Goal: Use online tool/utility: Utilize a website feature to perform a specific function

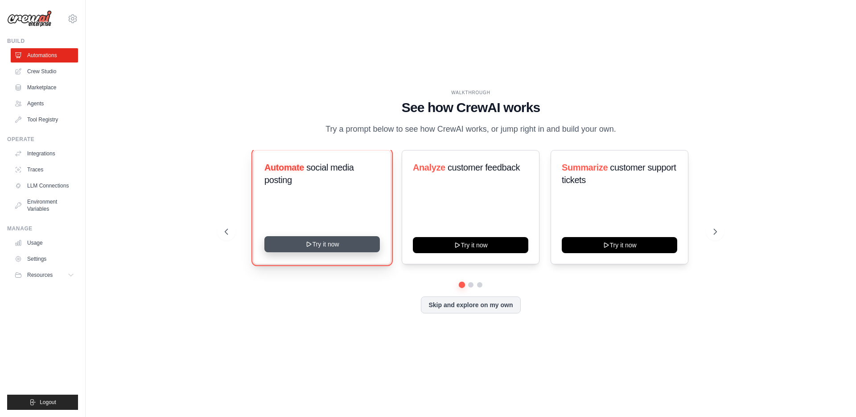
click at [326, 251] on button "Try it now" at bounding box center [322, 244] width 116 height 16
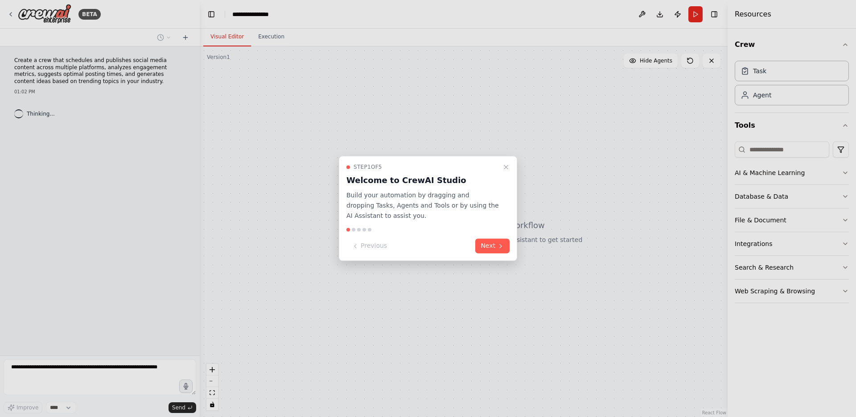
drag, startPoint x: 506, startPoint y: 167, endPoint x: 501, endPoint y: 189, distance: 21.9
click at [503, 179] on div "Step 1 of 5 Welcome to CrewAI Studio Build your automation by dragging and drop…" at bounding box center [428, 208] width 178 height 105
click at [497, 252] on button "Next" at bounding box center [492, 246] width 34 height 15
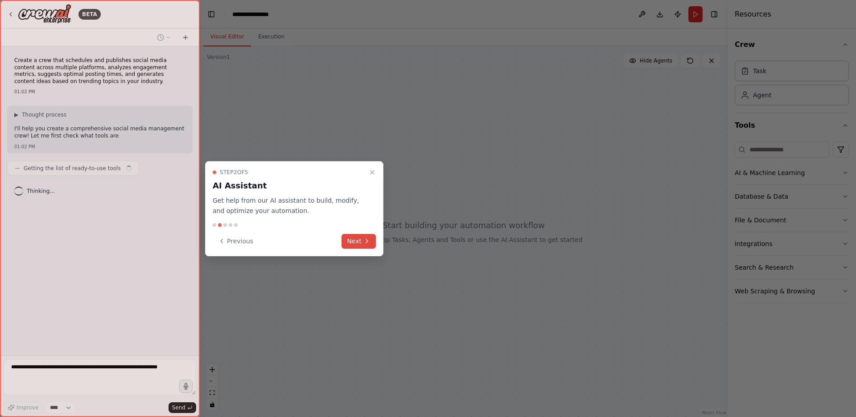
click at [363, 240] on button "Next" at bounding box center [359, 241] width 34 height 15
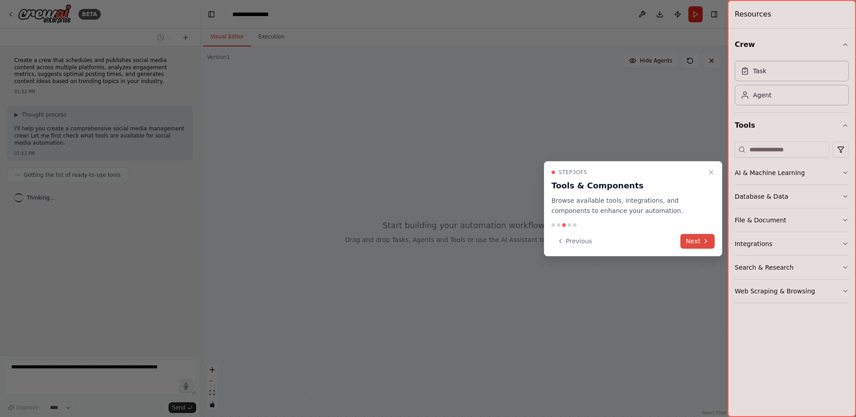
click at [694, 241] on button "Next" at bounding box center [698, 241] width 34 height 15
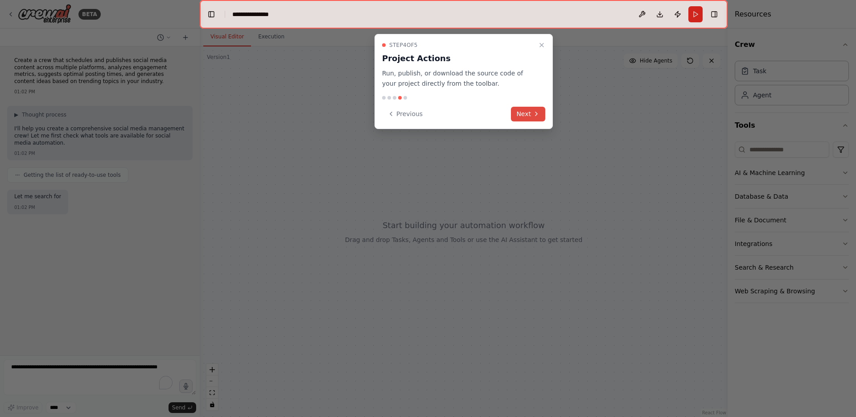
click at [532, 115] on button "Next" at bounding box center [528, 114] width 34 height 15
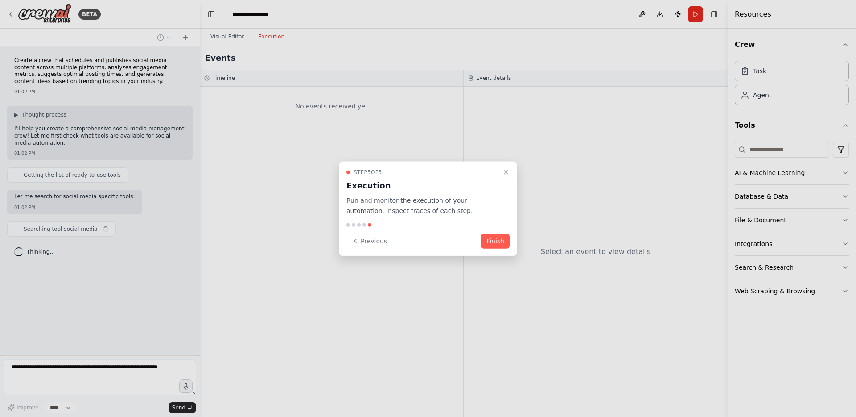
click at [489, 240] on button "Finish" at bounding box center [495, 240] width 29 height 15
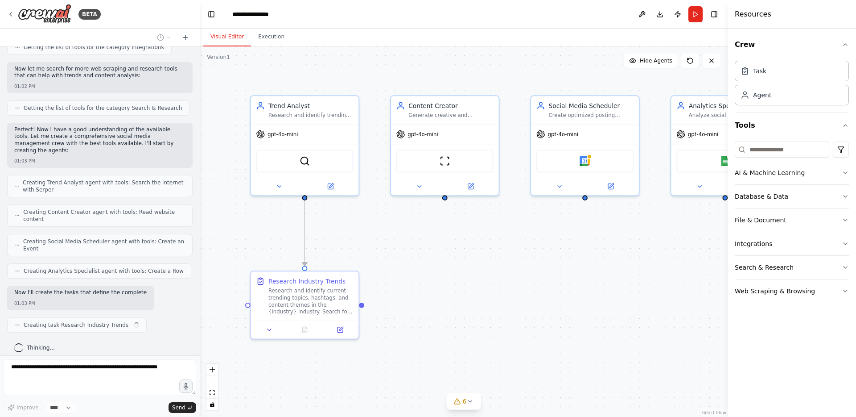
scroll to position [393, 0]
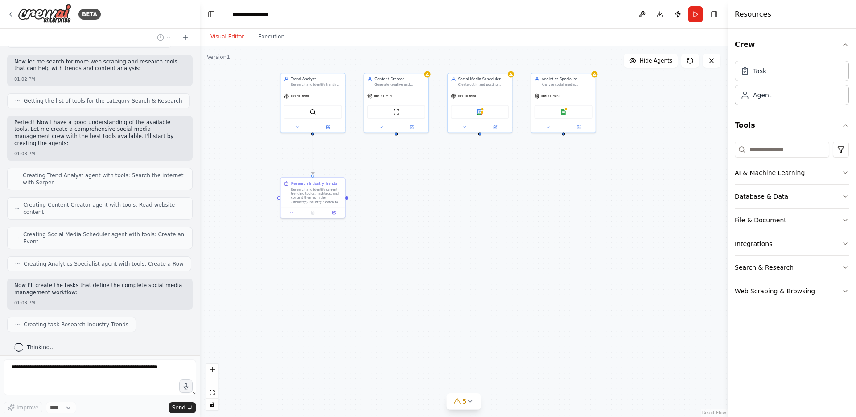
drag, startPoint x: 592, startPoint y: 341, endPoint x: 497, endPoint y: 226, distance: 149.2
click at [497, 226] on div ".deletable-edge-delete-btn { width: 20px; height: 20px; border: 0px solid #ffff…" at bounding box center [464, 231] width 528 height 370
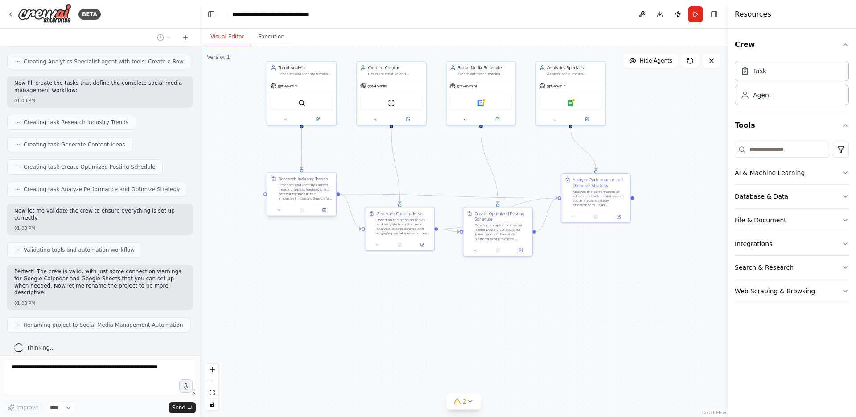
scroll to position [602, 0]
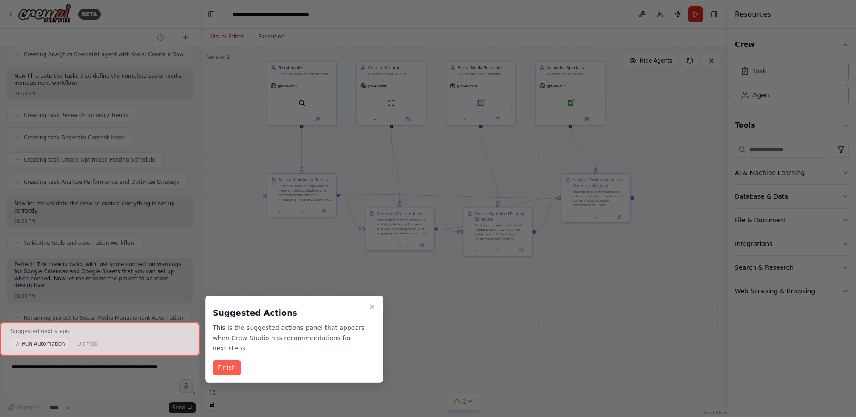
click at [231, 364] on button "Finish" at bounding box center [227, 367] width 29 height 15
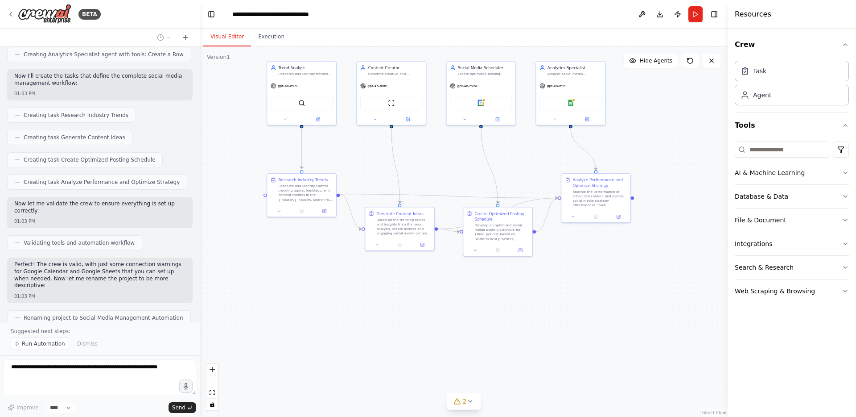
click at [411, 295] on div ".deletable-edge-delete-btn { width: 20px; height: 20px; border: 0px solid #ffff…" at bounding box center [464, 231] width 528 height 370
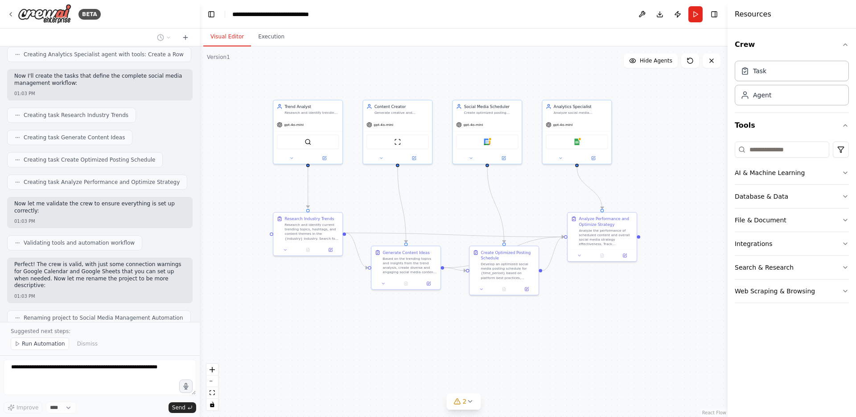
drag, startPoint x: 286, startPoint y: 318, endPoint x: 292, endPoint y: 356, distance: 39.3
click at [292, 356] on div ".deletable-edge-delete-btn { width: 20px; height: 20px; border: 0px solid #ffff…" at bounding box center [464, 231] width 528 height 370
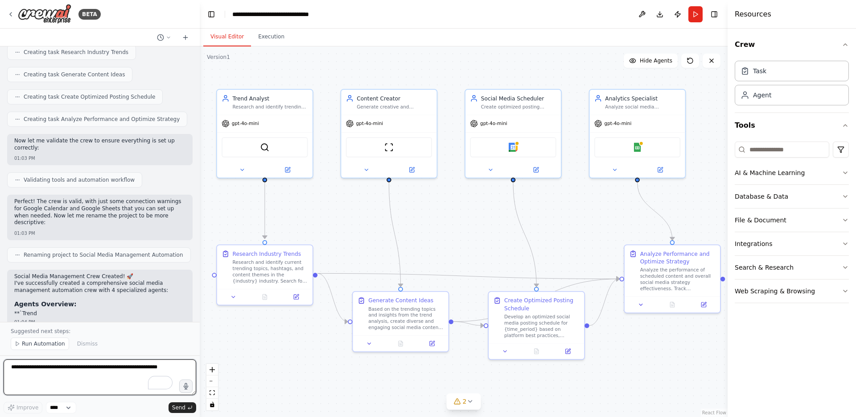
drag, startPoint x: 317, startPoint y: 289, endPoint x: 270, endPoint y: 363, distance: 87.6
click at [270, 363] on div ".deletable-edge-delete-btn { width: 20px; height: 20px; border: 0px solid #ffff…" at bounding box center [464, 231] width 528 height 370
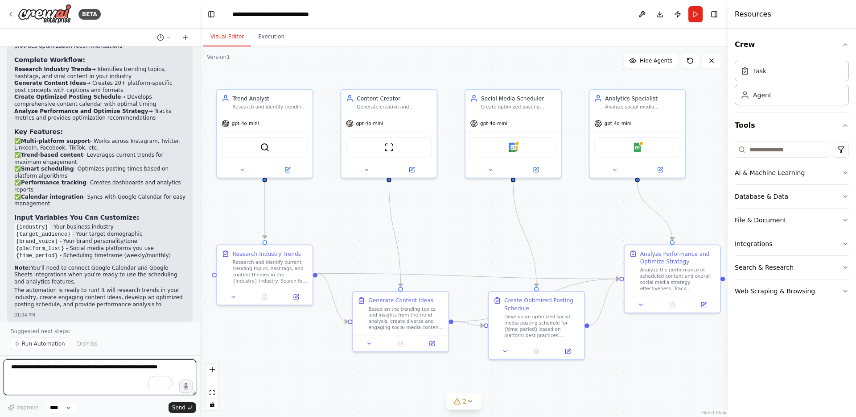
scroll to position [987, 0]
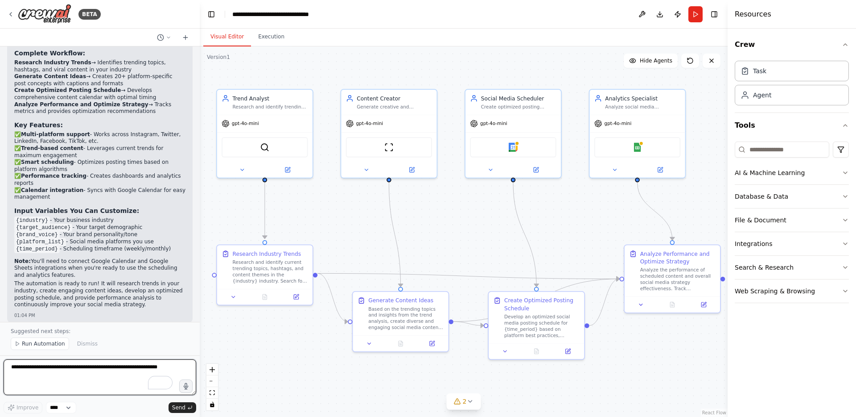
click at [41, 370] on textarea "To enrich screen reader interactions, please activate Accessibility in Grammarl…" at bounding box center [100, 377] width 193 height 36
click at [262, 280] on div "Research and identify current trending topics, hashtags, and content themes in …" at bounding box center [270, 269] width 75 height 25
click at [232, 297] on icon at bounding box center [234, 295] width 6 height 6
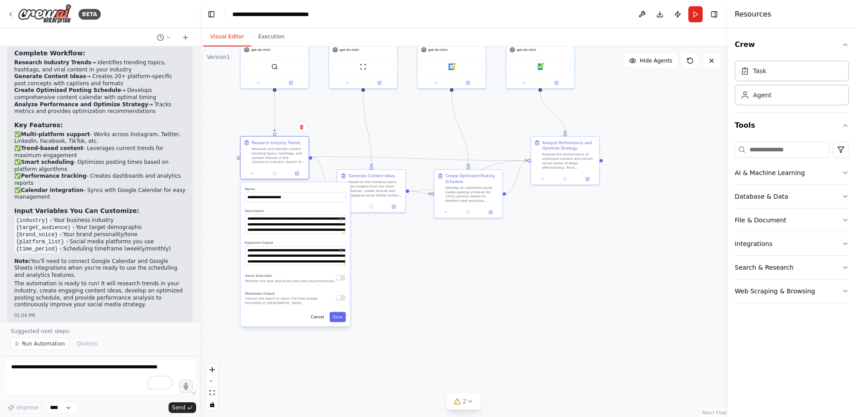
drag, startPoint x: 389, startPoint y: 382, endPoint x: 393, endPoint y: 256, distance: 126.3
click at [394, 255] on div ".deletable-edge-delete-btn { width: 20px; height: 20px; border: 0px solid #ffff…" at bounding box center [464, 231] width 528 height 370
click at [254, 173] on button at bounding box center [251, 173] width 19 height 7
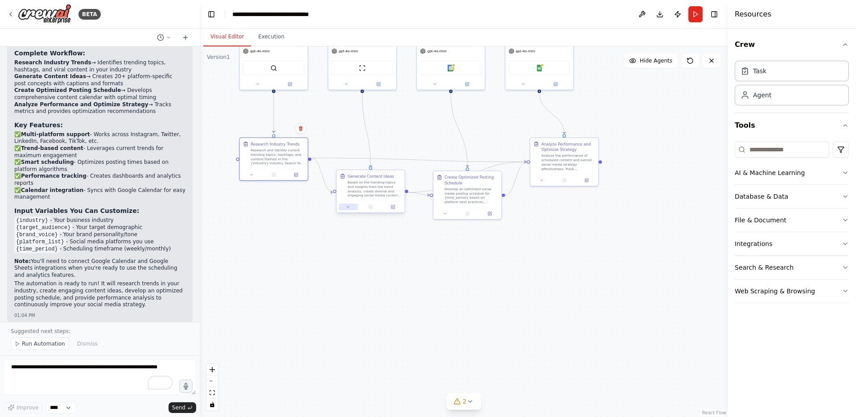
click at [349, 207] on icon at bounding box center [348, 206] width 4 height 4
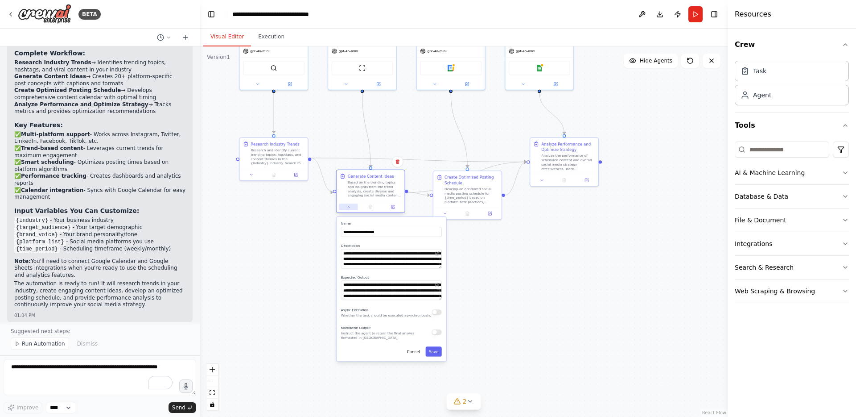
click at [349, 207] on icon at bounding box center [348, 206] width 2 height 1
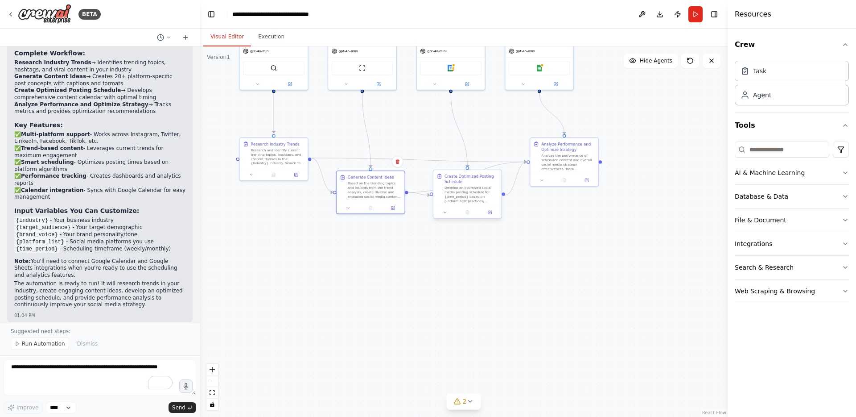
click at [443, 217] on div at bounding box center [468, 212] width 68 height 11
click at [445, 215] on button at bounding box center [445, 212] width 19 height 7
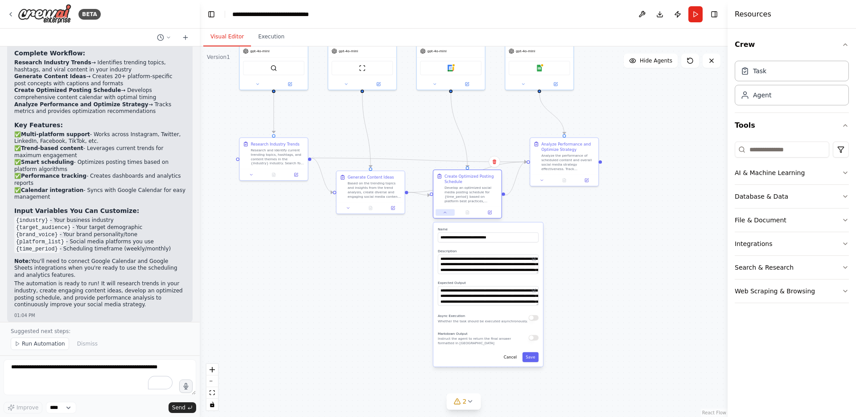
click at [445, 215] on button at bounding box center [445, 212] width 19 height 7
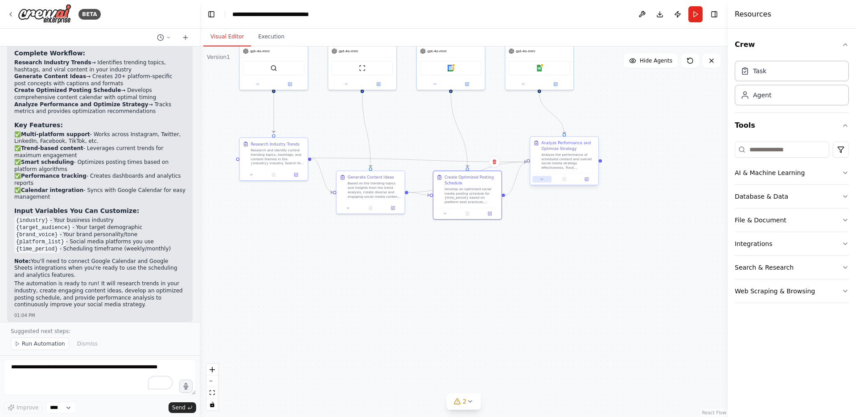
click at [540, 182] on button at bounding box center [542, 179] width 19 height 7
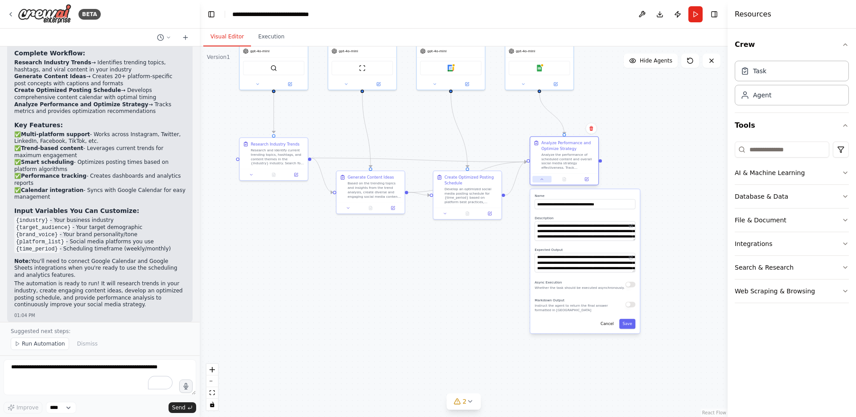
click at [540, 182] on button at bounding box center [542, 179] width 19 height 7
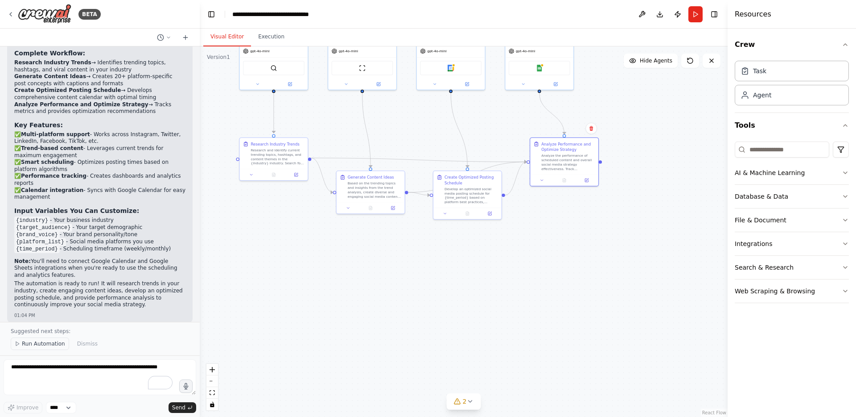
click at [43, 346] on span "Run Automation" at bounding box center [43, 343] width 43 height 7
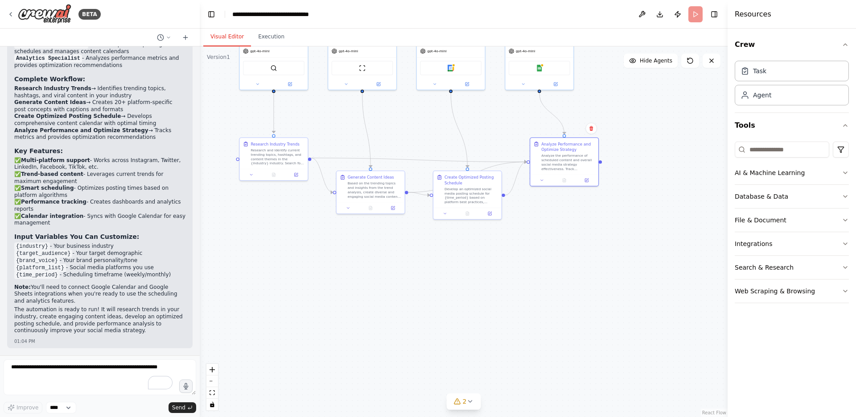
scroll to position [954, 0]
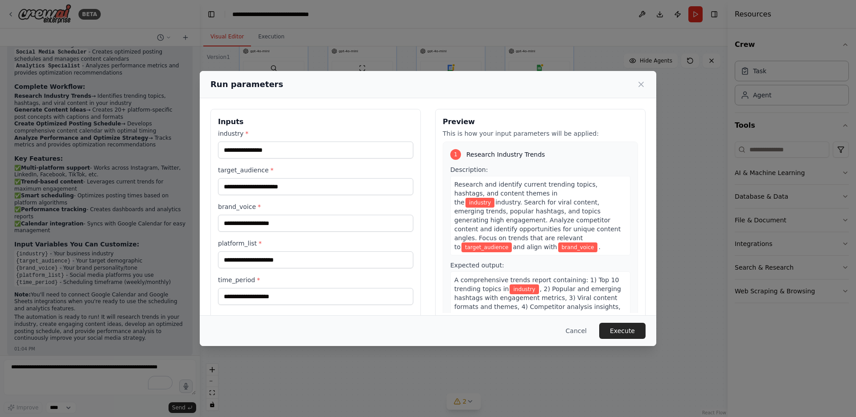
click at [341, 343] on div "Run parameters Inputs industry * target_audience * brand_voice * platform_list …" at bounding box center [428, 208] width 457 height 275
click at [275, 264] on input "platform_list *" at bounding box center [315, 259] width 195 height 17
click at [270, 150] on input "industry *" at bounding box center [315, 149] width 195 height 17
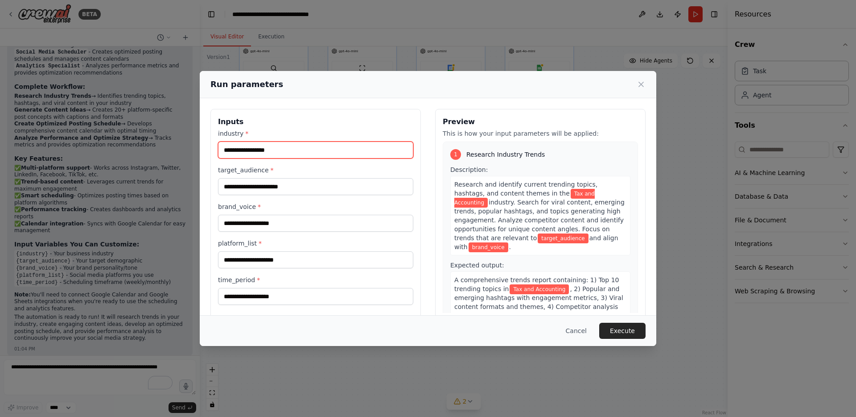
type input "**********"
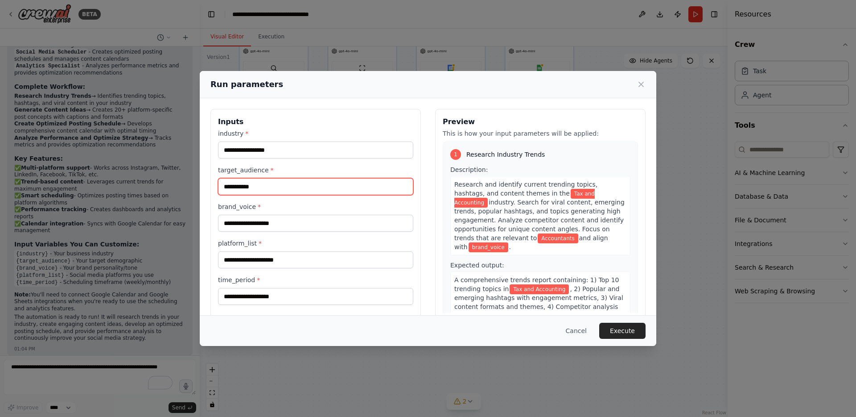
type input "**********"
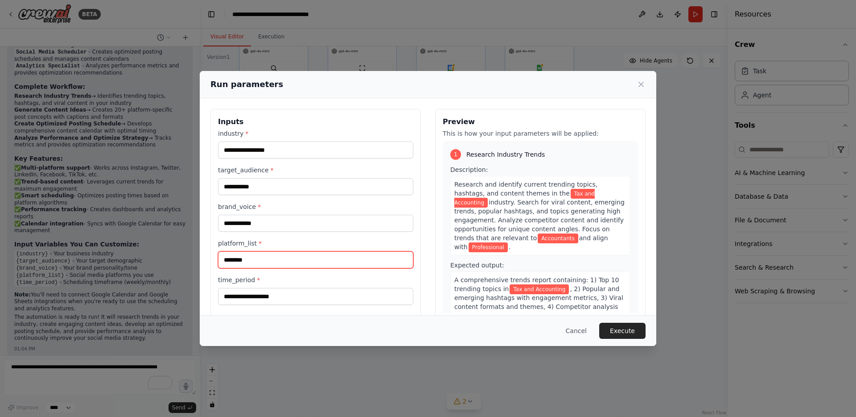
type input "********"
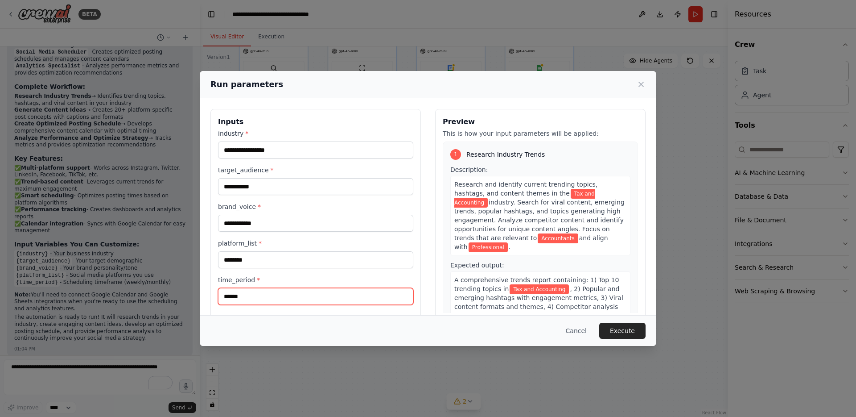
scroll to position [16, 0]
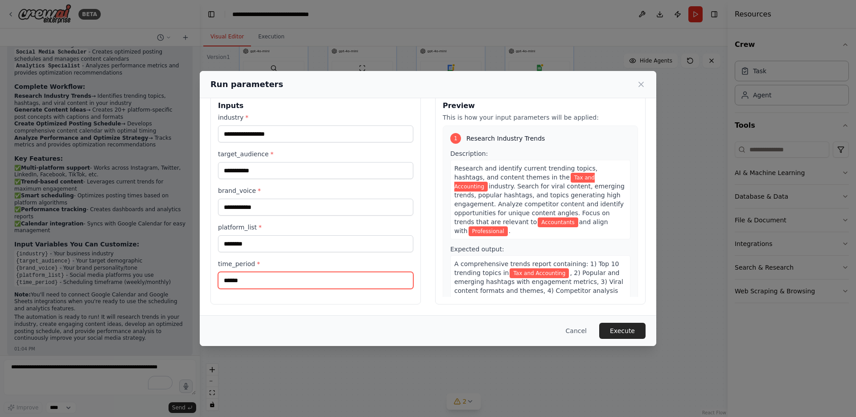
drag, startPoint x: 249, startPoint y: 278, endPoint x: 229, endPoint y: 281, distance: 20.7
click at [229, 281] on input "******" at bounding box center [315, 280] width 195 height 17
type input "*****"
click at [621, 329] on button "Execute" at bounding box center [622, 330] width 46 height 16
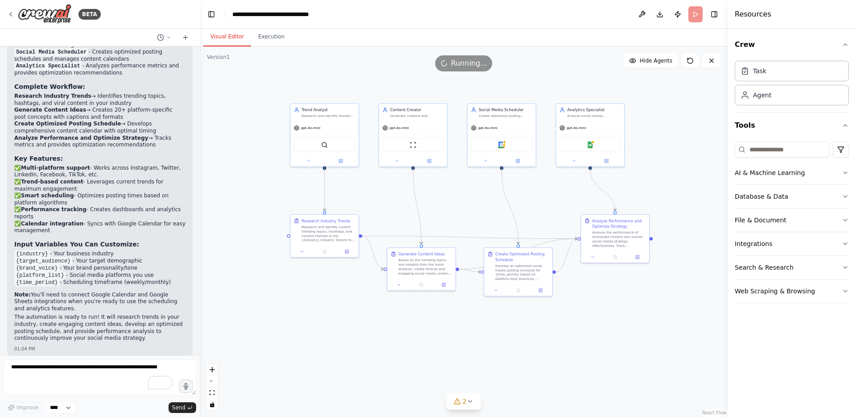
drag, startPoint x: 499, startPoint y: 313, endPoint x: 550, endPoint y: 389, distance: 91.8
click at [549, 390] on div ".deletable-edge-delete-btn { width: 20px; height: 20px; border: 0px solid #ffff…" at bounding box center [464, 231] width 528 height 370
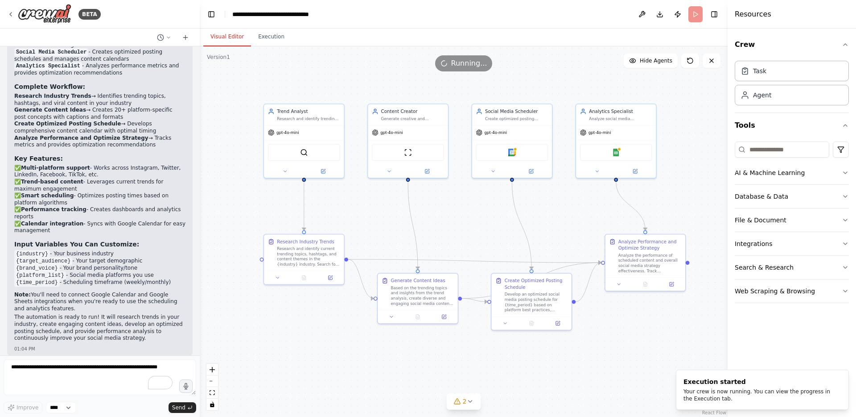
drag, startPoint x: 368, startPoint y: 183, endPoint x: 379, endPoint y: 224, distance: 42.7
click at [379, 224] on div ".deletable-edge-delete-btn { width: 20px; height: 20px; border: 0px solid #ffff…" at bounding box center [464, 231] width 528 height 370
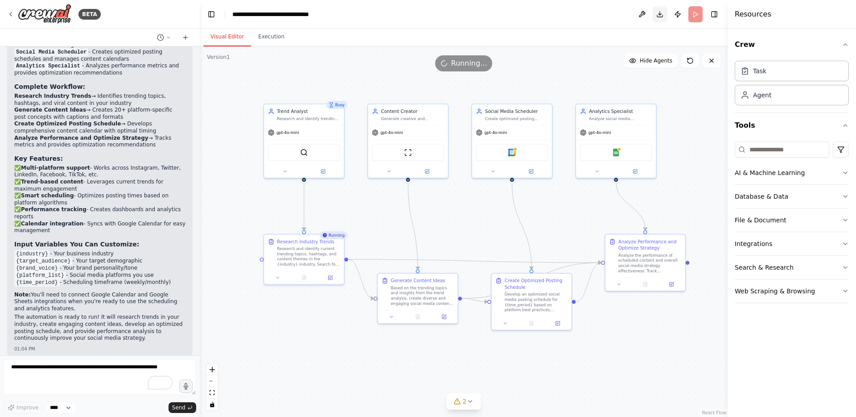
click at [661, 17] on button "Download" at bounding box center [660, 14] width 14 height 16
click at [312, 129] on div "gpt-4o-mini" at bounding box center [304, 131] width 80 height 14
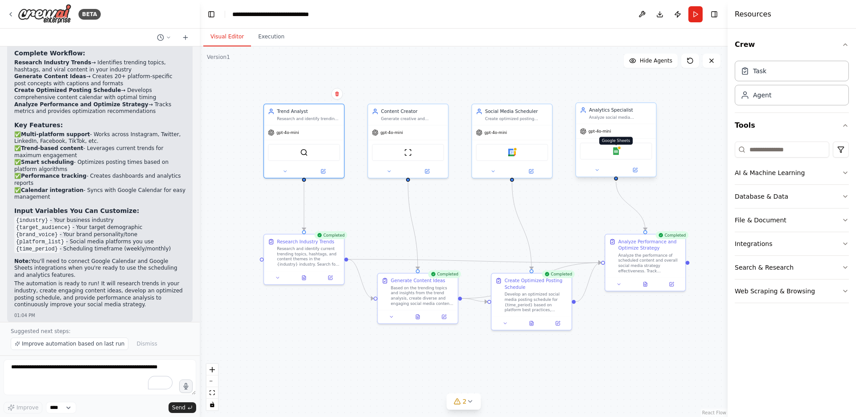
click at [616, 151] on img at bounding box center [616, 151] width 8 height 8
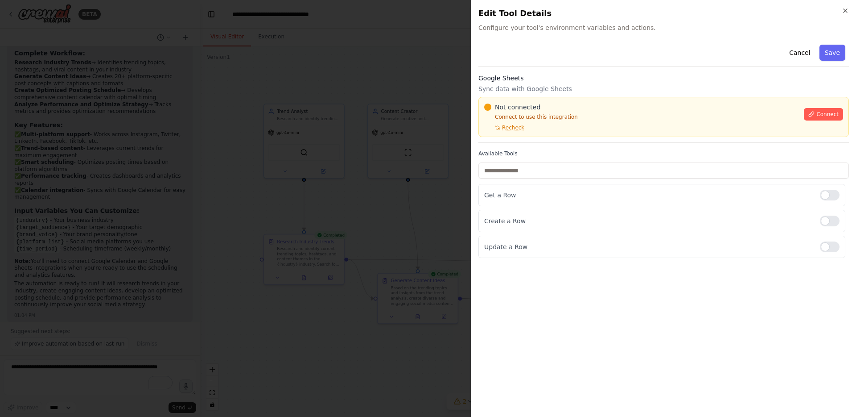
click at [411, 68] on div at bounding box center [428, 208] width 856 height 417
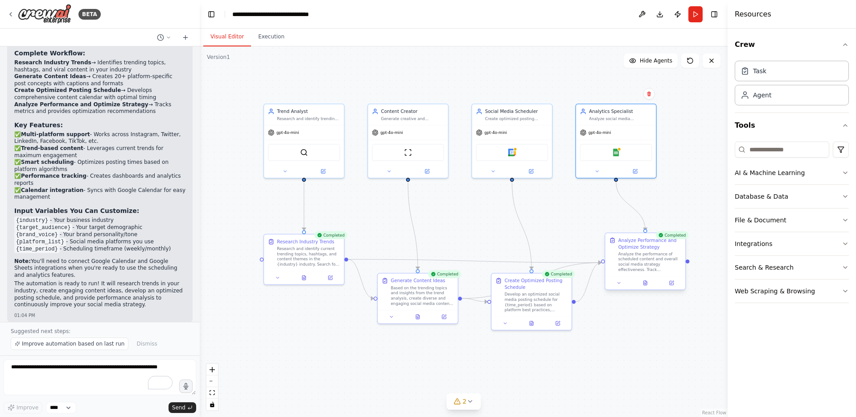
click at [647, 256] on div "Analyze the performance of scheduled content and overall social media strategy …" at bounding box center [650, 261] width 63 height 21
click at [642, 282] on button at bounding box center [646, 283] width 28 height 8
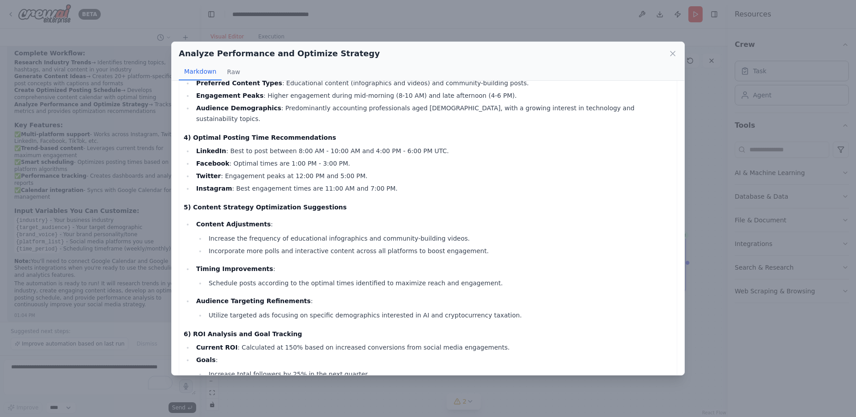
scroll to position [529, 0]
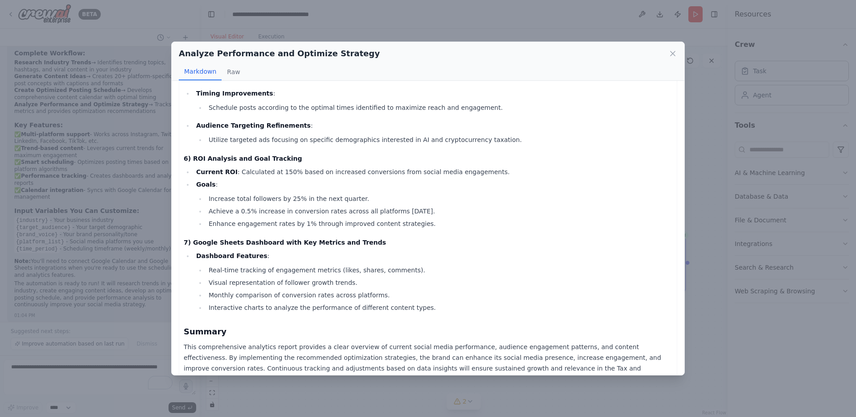
click at [691, 162] on div "Analyze Performance and Optimize Strategy Markdown Raw Comprehensive Analytics …" at bounding box center [428, 208] width 856 height 417
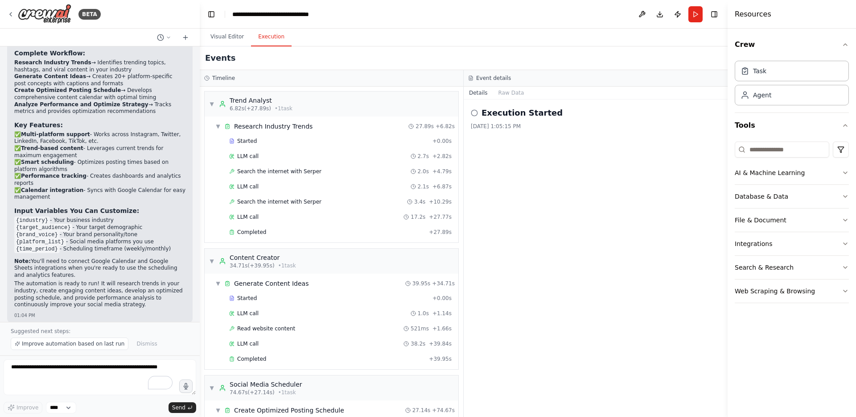
click at [281, 40] on button "Execution" at bounding box center [271, 37] width 41 height 19
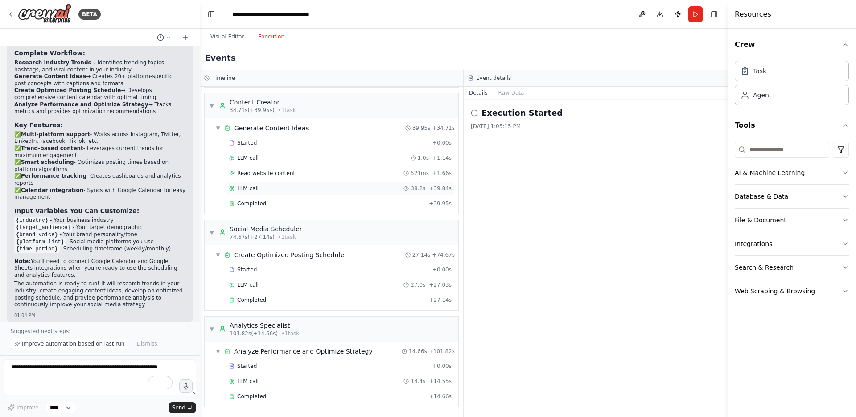
scroll to position [0, 0]
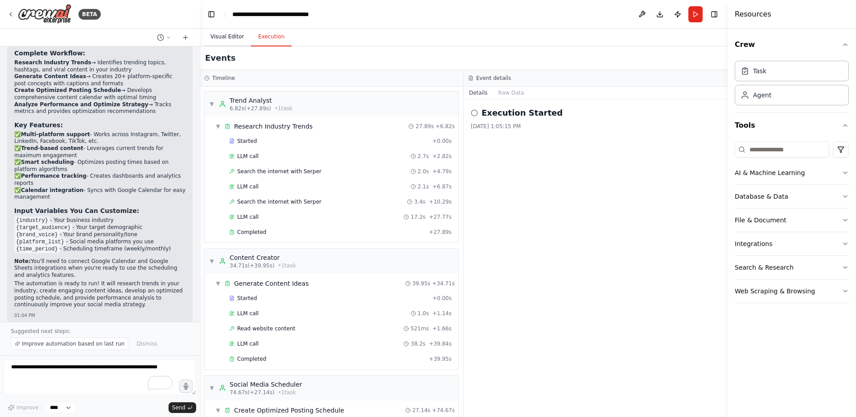
click at [224, 37] on button "Visual Editor" at bounding box center [227, 37] width 48 height 19
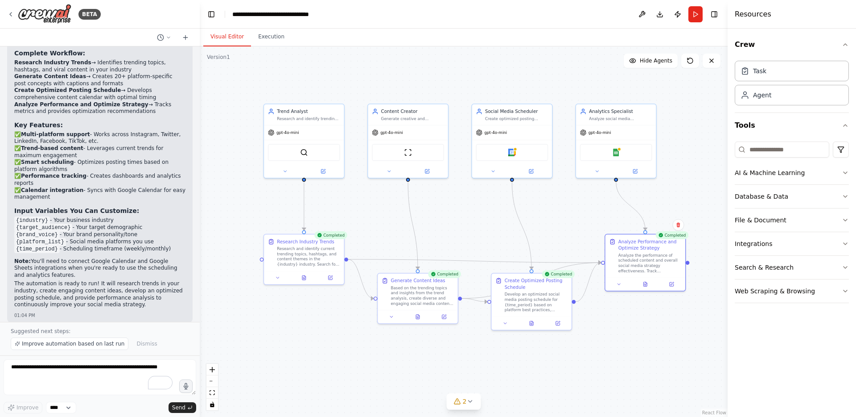
click at [689, 264] on div ".deletable-edge-delete-btn { width: 20px; height: 20px; border: 0px solid #ffff…" at bounding box center [464, 231] width 528 height 370
drag, startPoint x: 689, startPoint y: 261, endPoint x: 695, endPoint y: 191, distance: 70.7
click at [695, 191] on div ".deletable-edge-delete-btn { width: 20px; height: 20px; border: 0px solid #ffff…" at bounding box center [464, 231] width 528 height 370
click at [627, 103] on div ".deletable-edge-delete-btn { width: 20px; height: 20px; border: 0px solid #ffff…" at bounding box center [464, 231] width 528 height 370
click at [625, 83] on div ".deletable-edge-delete-btn { width: 20px; height: 20px; border: 0px solid #ffff…" at bounding box center [464, 231] width 528 height 370
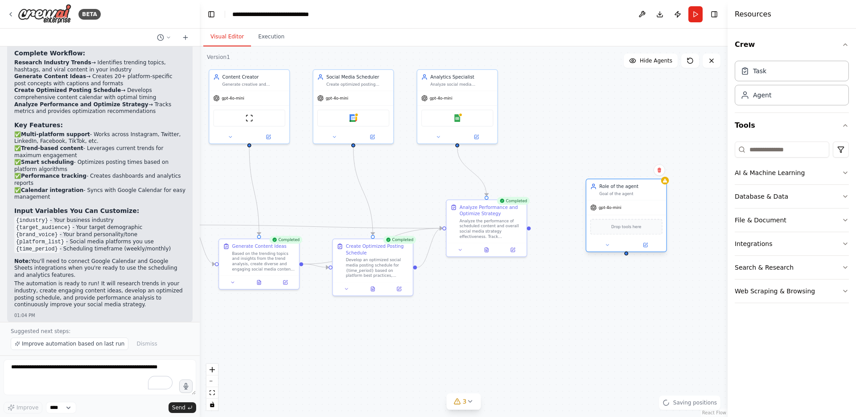
drag, startPoint x: 628, startPoint y: 173, endPoint x: 624, endPoint y: 193, distance: 20.8
click at [624, 190] on div "Role of the agent" at bounding box center [630, 186] width 63 height 7
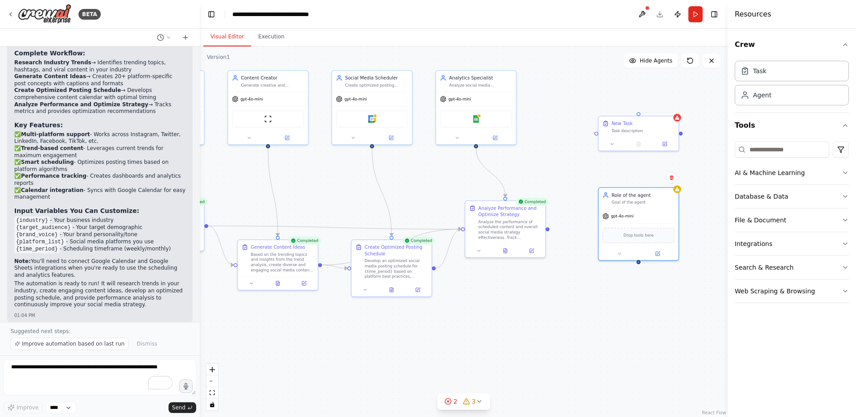
drag, startPoint x: 454, startPoint y: 351, endPoint x: 515, endPoint y: 318, distance: 69.2
click at [472, 352] on div ".deletable-edge-delete-btn { width: 20px; height: 20px; border: 0px solid #ffff…" at bounding box center [464, 231] width 528 height 370
drag, startPoint x: 626, startPoint y: 123, endPoint x: 598, endPoint y: 80, distance: 51.0
click at [598, 80] on div "New Task" at bounding box center [602, 83] width 21 height 7
click at [846, 195] on icon "button" at bounding box center [845, 196] width 7 height 7
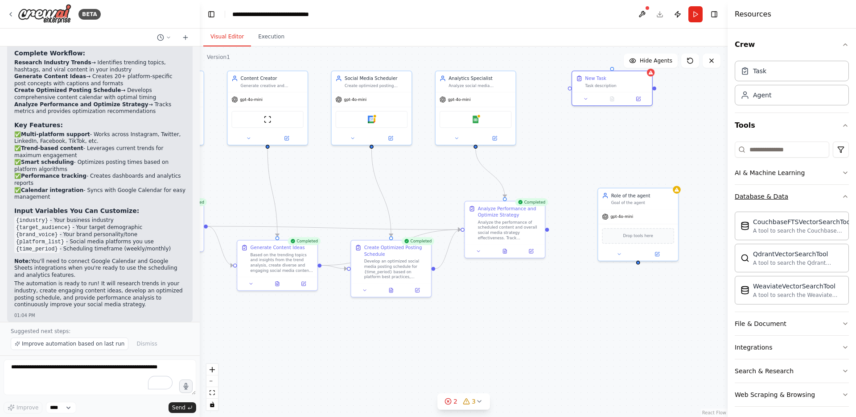
click at [846, 195] on div "Crew Task Agent Tools AI & Machine Learning Database & Data CouchbaseFTSVectorS…" at bounding box center [792, 223] width 128 height 388
click at [842, 322] on icon "button" at bounding box center [845, 323] width 7 height 7
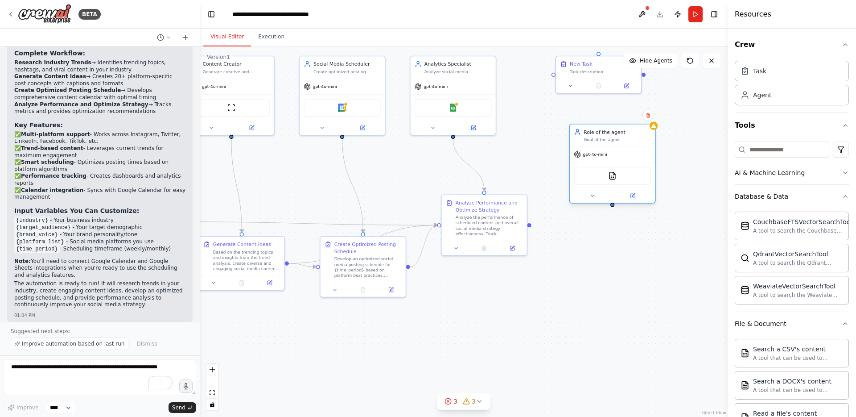
drag, startPoint x: 644, startPoint y: 196, endPoint x: 629, endPoint y: 154, distance: 44.4
click at [629, 154] on div "gpt-4o-mini" at bounding box center [612, 154] width 85 height 15
drag, startPoint x: 596, startPoint y: 70, endPoint x: 624, endPoint y: 266, distance: 197.2
click at [624, 266] on div "Task description" at bounding box center [631, 263] width 67 height 5
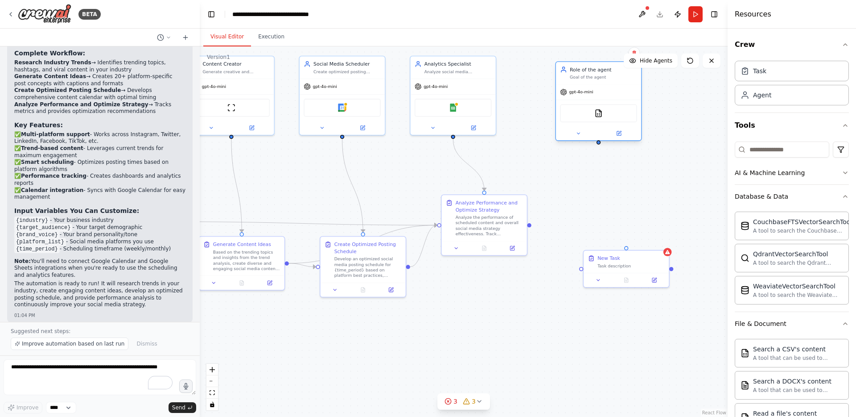
drag, startPoint x: 611, startPoint y: 161, endPoint x: 601, endPoint y: 101, distance: 60.6
click at [601, 101] on div "CSVSearchTool" at bounding box center [598, 112] width 85 height 27
drag, startPoint x: 630, startPoint y: 272, endPoint x: 603, endPoint y: 227, distance: 51.8
click at [603, 227] on div "New Task Task description" at bounding box center [598, 226] width 87 height 38
click at [687, 147] on div ".deletable-edge-delete-btn { width: 20px; height: 20px; border: 0px solid #ffff…" at bounding box center [464, 231] width 528 height 370
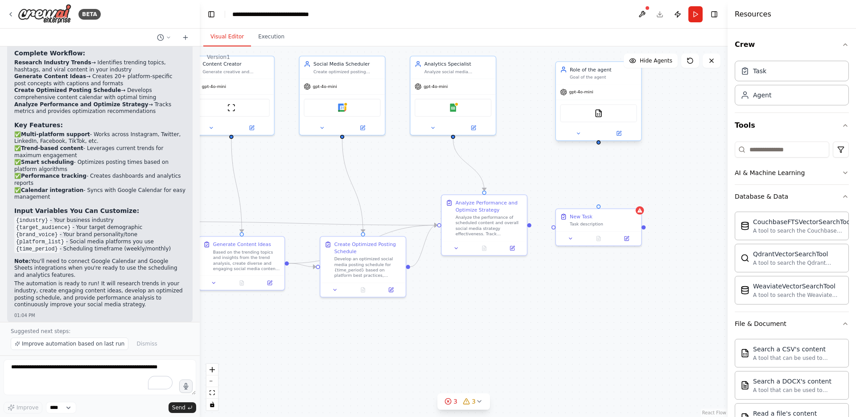
scroll to position [149, 0]
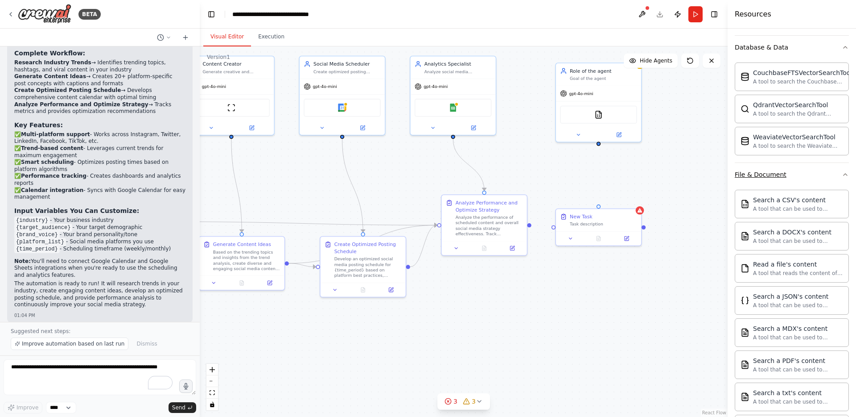
click at [842, 173] on icon "button" at bounding box center [845, 174] width 7 height 7
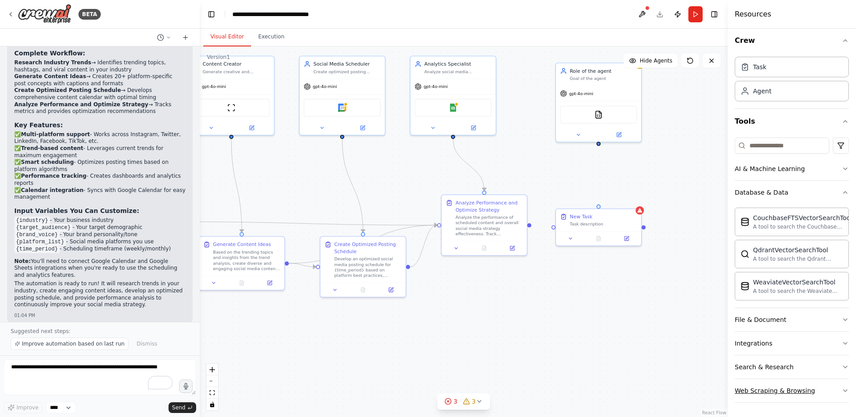
click at [844, 390] on icon "button" at bounding box center [846, 390] width 4 height 2
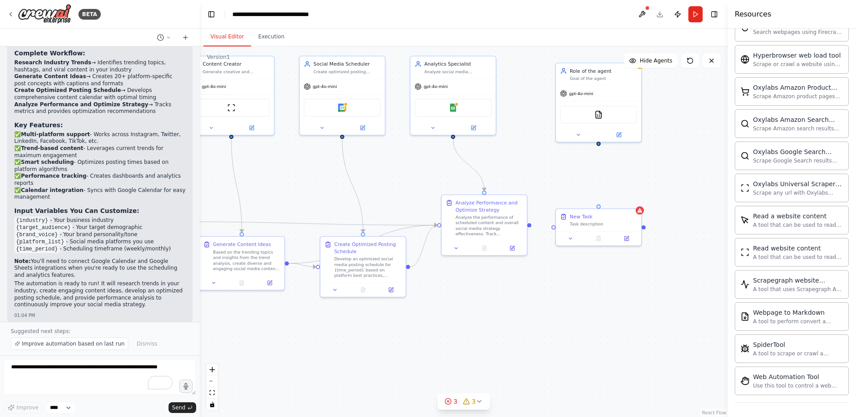
scroll to position [374, 0]
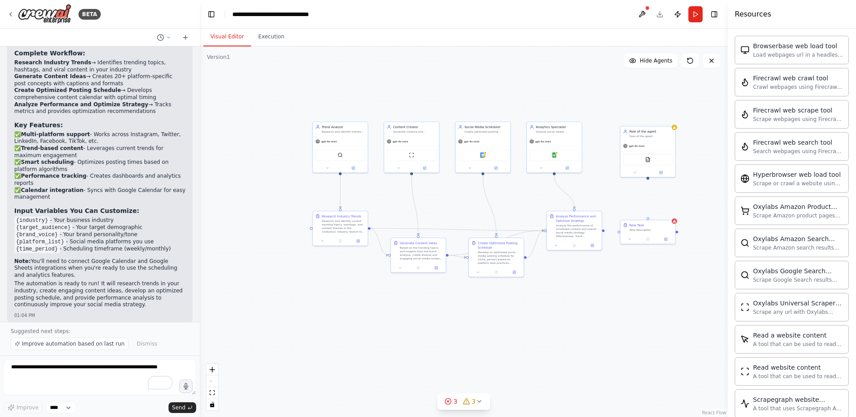
drag, startPoint x: 603, startPoint y: 271, endPoint x: 621, endPoint y: 273, distance: 18.0
click at [621, 273] on div ".deletable-edge-delete-btn { width: 20px; height: 20px; border: 0px solid #ffff…" at bounding box center [464, 231] width 528 height 370
